Goal: Check status: Check status

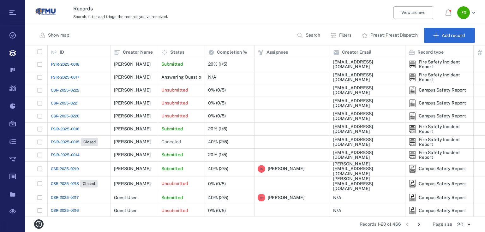
click at [55, 154] on span "FSIR-2025-0014" at bounding box center [65, 155] width 29 height 6
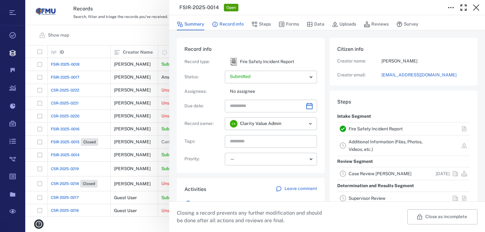
click at [228, 25] on button "Record info" at bounding box center [228, 24] width 32 height 12
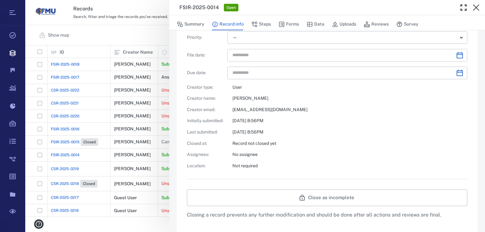
scroll to position [143, 0]
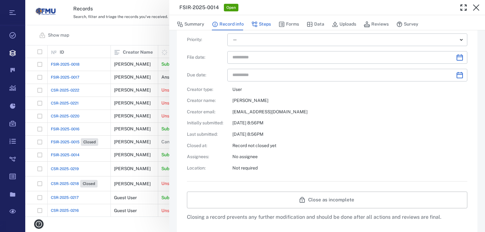
click at [267, 24] on button "Steps" at bounding box center [262, 24] width 20 height 12
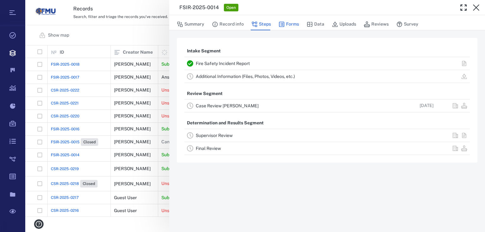
click at [291, 21] on button "Forms" at bounding box center [289, 24] width 21 height 12
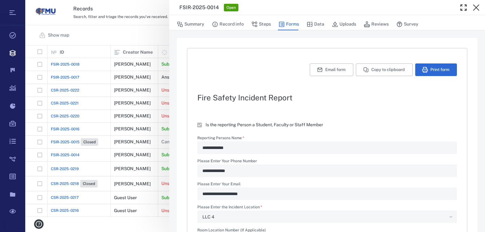
type textarea "*"
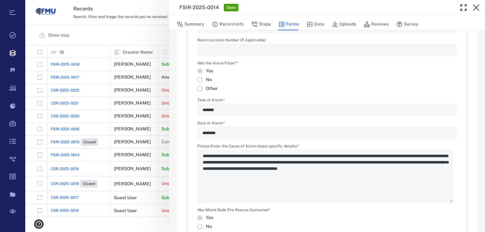
scroll to position [228, 0]
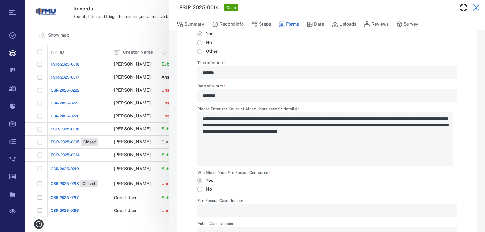
click at [476, 3] on button "button" at bounding box center [476, 7] width 13 height 13
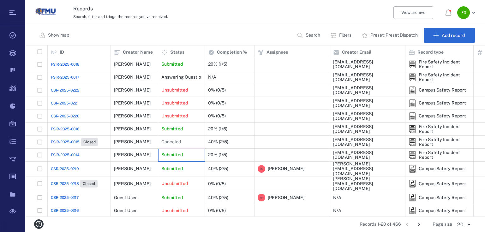
click at [198, 154] on div "Submitted" at bounding box center [182, 155] width 40 height 13
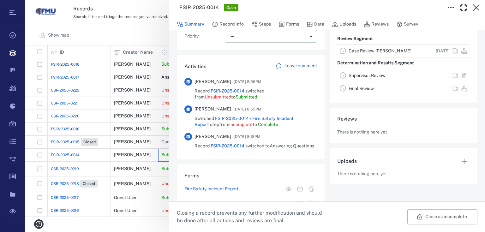
scroll to position [126, 0]
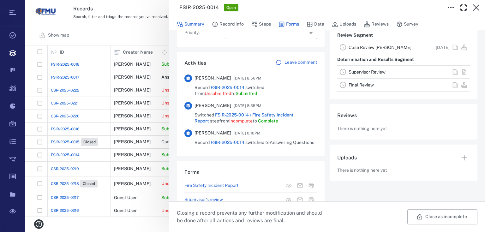
click at [290, 25] on button "Forms" at bounding box center [289, 24] width 21 height 12
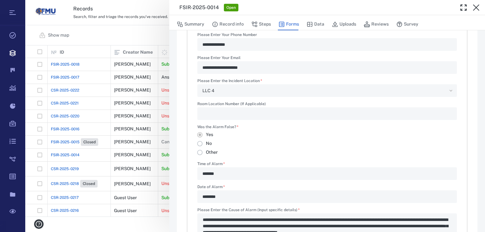
type textarea "*"
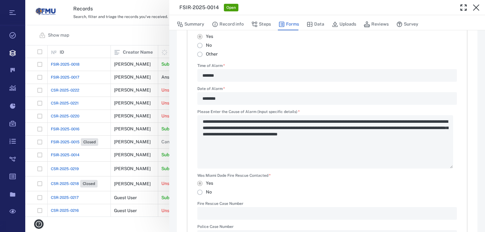
scroll to position [228, 0]
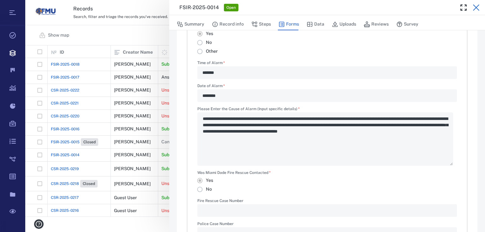
click at [478, 9] on icon "button" at bounding box center [476, 7] width 6 height 6
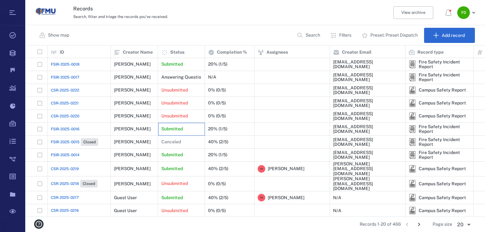
click at [175, 130] on p "Submitted" at bounding box center [172, 129] width 21 height 6
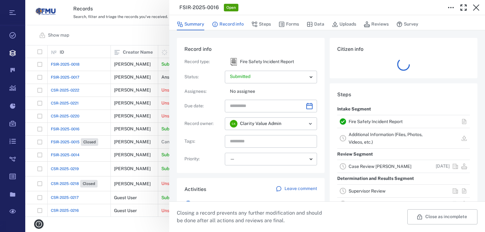
click at [232, 25] on button "Record info" at bounding box center [228, 24] width 32 height 12
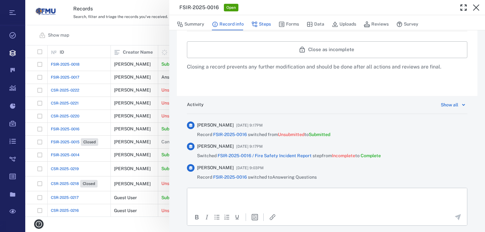
scroll to position [244, 0]
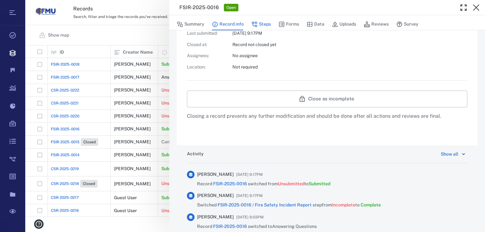
click at [263, 23] on button "Steps" at bounding box center [262, 24] width 20 height 12
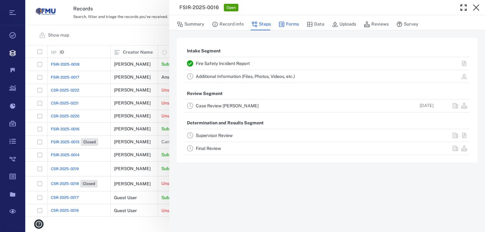
click at [286, 22] on button "Forms" at bounding box center [289, 24] width 21 height 12
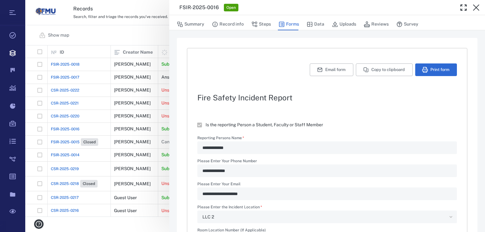
type textarea "*"
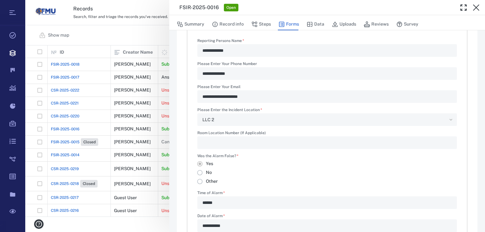
scroll to position [93, 0]
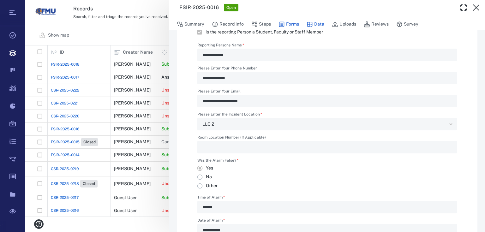
click at [315, 25] on button "Data" at bounding box center [316, 24] width 18 height 12
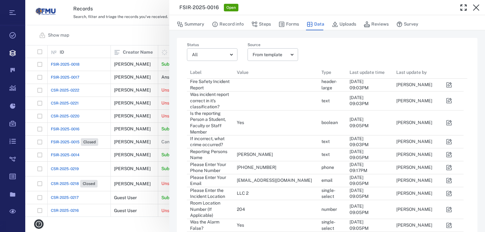
scroll to position [257, 273]
click at [341, 23] on button "Uploads" at bounding box center [344, 24] width 24 height 12
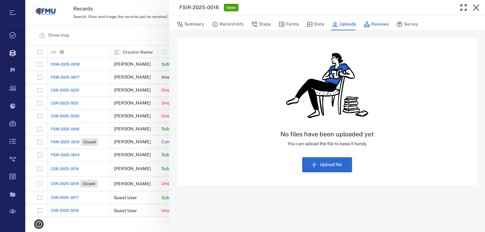
click at [375, 26] on button "Reviews" at bounding box center [376, 24] width 25 height 12
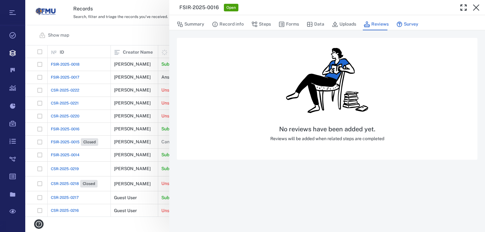
click at [401, 24] on icon "button" at bounding box center [399, 24] width 5 height 5
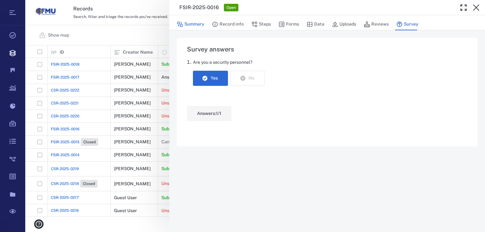
click at [191, 28] on button "Summary" at bounding box center [190, 24] width 27 height 12
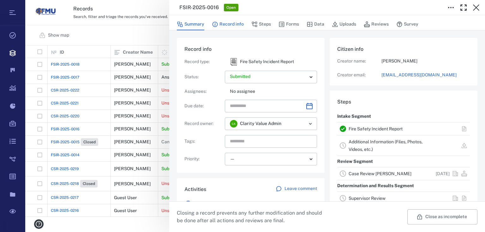
click at [224, 24] on button "Record info" at bounding box center [228, 24] width 32 height 12
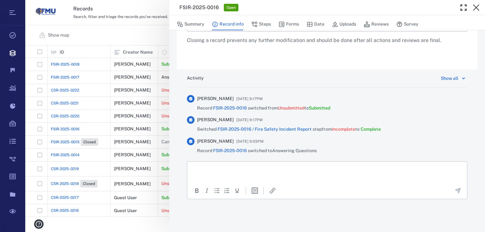
scroll to position [219, 0]
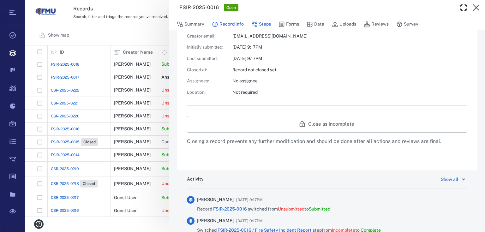
click at [253, 24] on icon "button" at bounding box center [254, 24] width 5 height 5
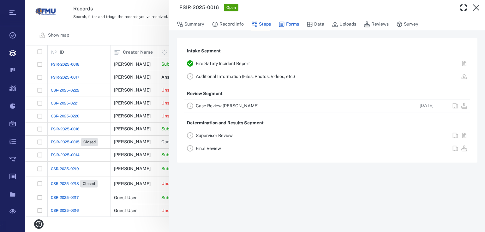
click at [292, 25] on button "Forms" at bounding box center [289, 24] width 21 height 12
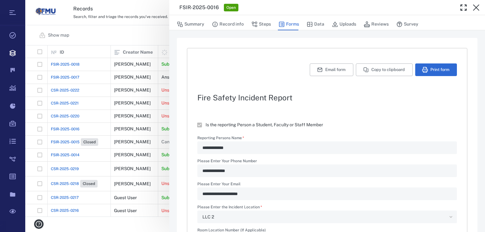
type textarea "*"
click at [447, 65] on button "Print form" at bounding box center [437, 70] width 42 height 13
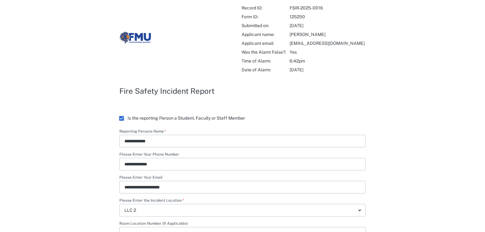
type textarea "*"
